Goal: Task Accomplishment & Management: Use online tool/utility

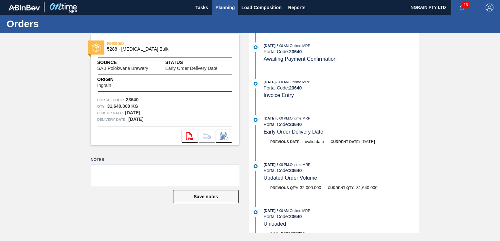
click at [223, 8] on span "Planning" at bounding box center [225, 8] width 19 height 8
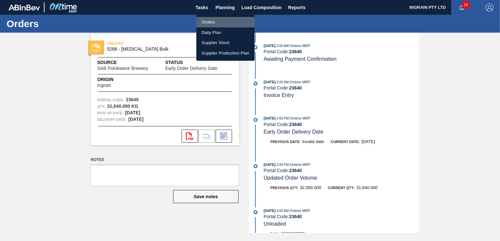
click at [217, 24] on li "Orders" at bounding box center [225, 22] width 58 height 10
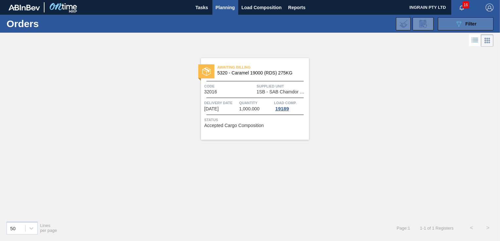
click at [454, 24] on button "089F7B8B-B2A5-4AFE-B5C0-19BA573D28AC Filter" at bounding box center [466, 23] width 56 height 13
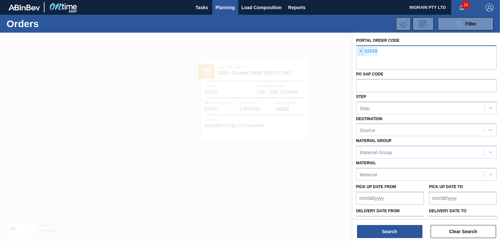
click at [362, 51] on span "×" at bounding box center [361, 51] width 6 height 8
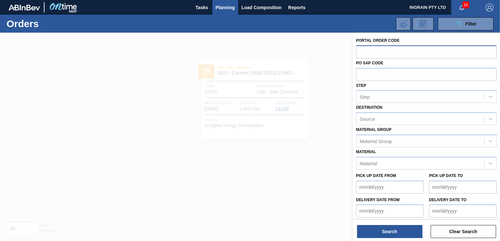
click at [426, 55] on input "text" at bounding box center [426, 51] width 141 height 12
click at [393, 54] on input "text" at bounding box center [426, 51] width 141 height 12
type input "32228"
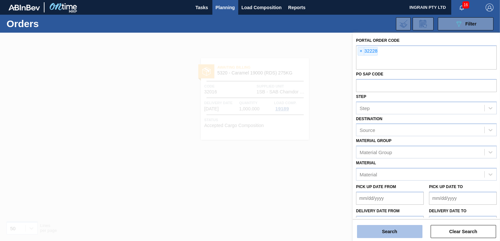
click at [376, 227] on button "Search" at bounding box center [389, 231] width 65 height 13
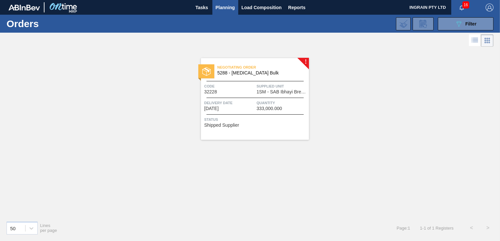
click at [274, 91] on span "1SM - SAB Ibhayi Brewery" at bounding box center [282, 92] width 51 height 5
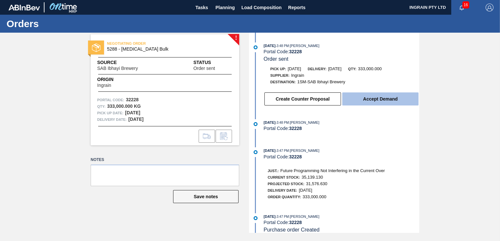
click at [364, 100] on button "Accept Demand" at bounding box center [380, 99] width 76 height 13
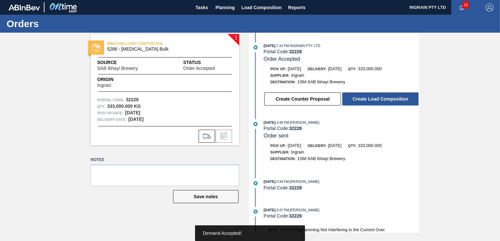
click at [368, 101] on button "Create Load Composition" at bounding box center [380, 99] width 76 height 13
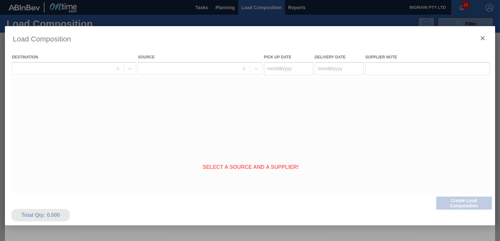
type Date "[DATE]"
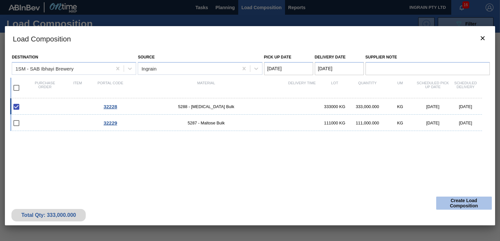
click at [459, 204] on button "Create Load Composition" at bounding box center [464, 203] width 56 height 13
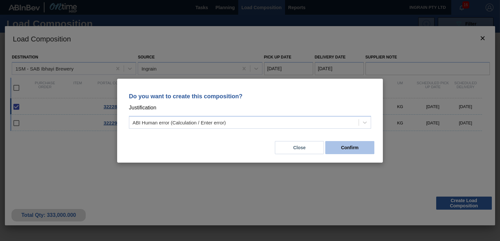
click at [351, 148] on button "Confirm" at bounding box center [349, 147] width 49 height 13
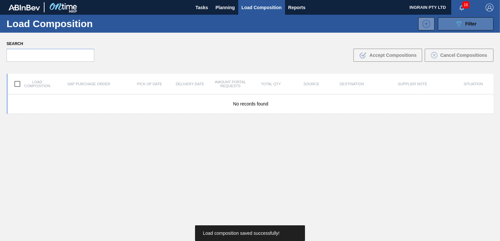
click at [449, 22] on button "089F7B8B-B2A5-4AFE-B5C0-19BA573D28AC Filter" at bounding box center [466, 23] width 56 height 13
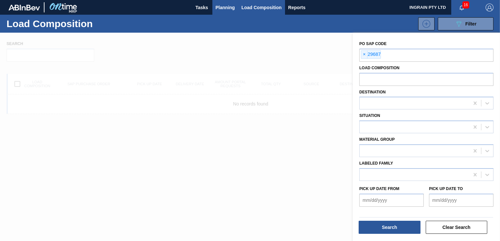
click at [218, 6] on span "Planning" at bounding box center [225, 8] width 19 height 8
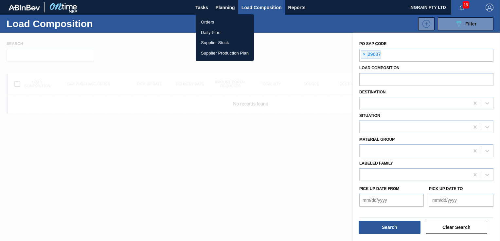
click at [207, 22] on li "Orders" at bounding box center [225, 22] width 58 height 10
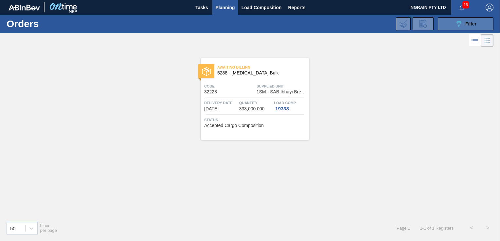
click at [446, 24] on button "089F7B8B-B2A5-4AFE-B5C0-19BA573D28AC Filter" at bounding box center [466, 23] width 56 height 13
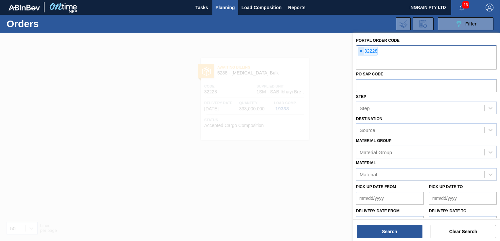
click at [361, 49] on span "×" at bounding box center [361, 51] width 6 height 8
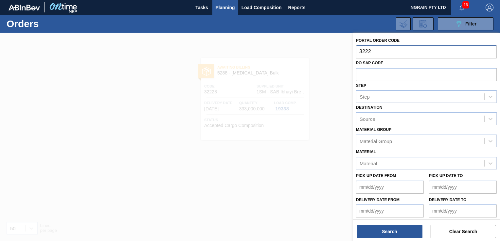
type input "32229"
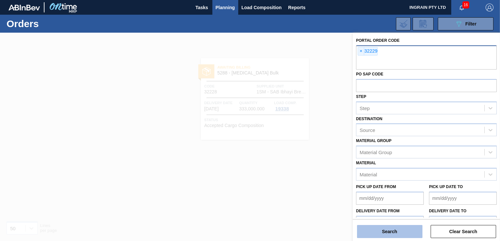
click at [373, 231] on button "Search" at bounding box center [389, 231] width 65 height 13
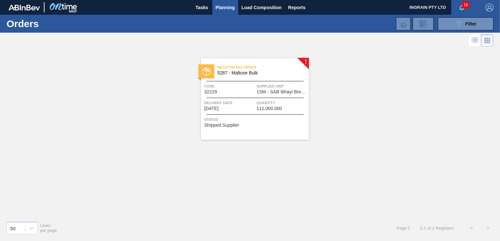
click at [278, 87] on span "Supplied Unit" at bounding box center [282, 86] width 51 height 7
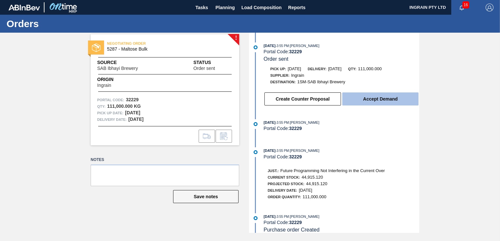
click at [366, 97] on button "Accept Demand" at bounding box center [380, 99] width 76 height 13
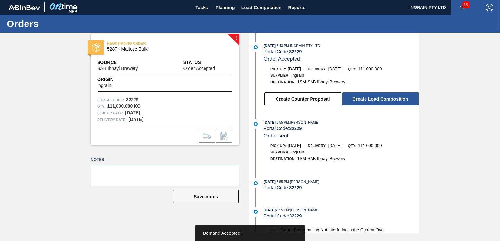
click at [368, 98] on button "Create Load Composition" at bounding box center [380, 99] width 76 height 13
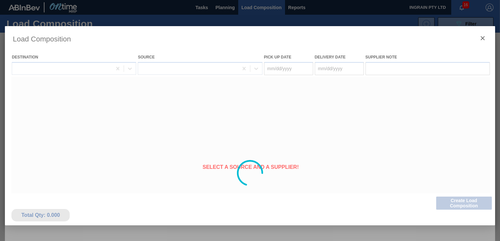
type Date "[DATE]"
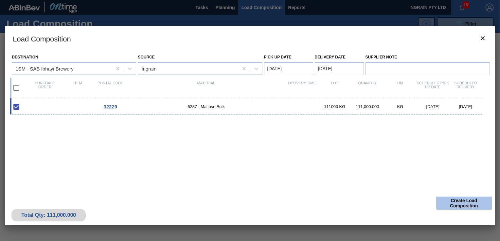
click at [459, 200] on button "Create Load Composition" at bounding box center [464, 203] width 56 height 13
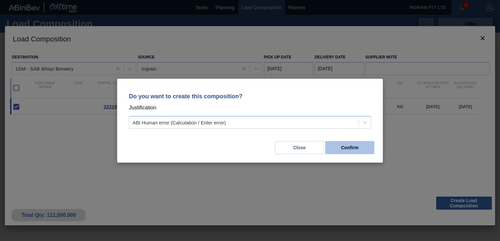
click at [346, 146] on button "Confirm" at bounding box center [349, 147] width 49 height 13
